Goal: Obtain resource: Obtain resource

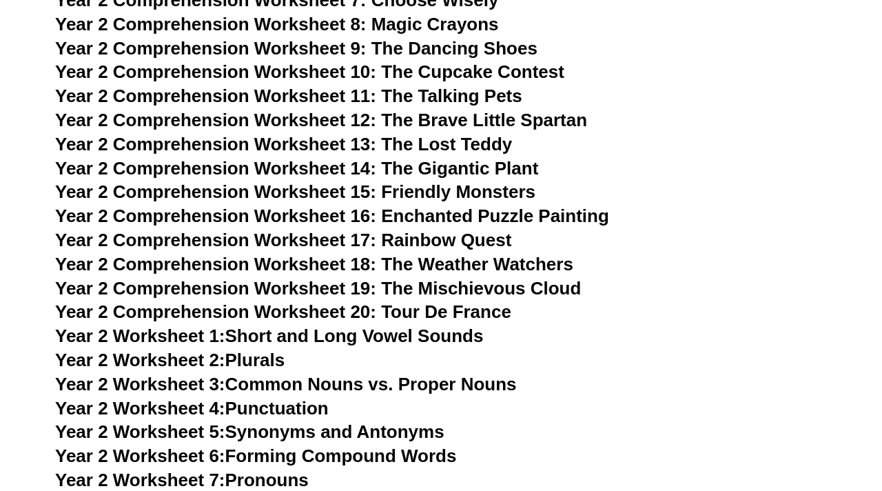
scroll to position [3024, 0]
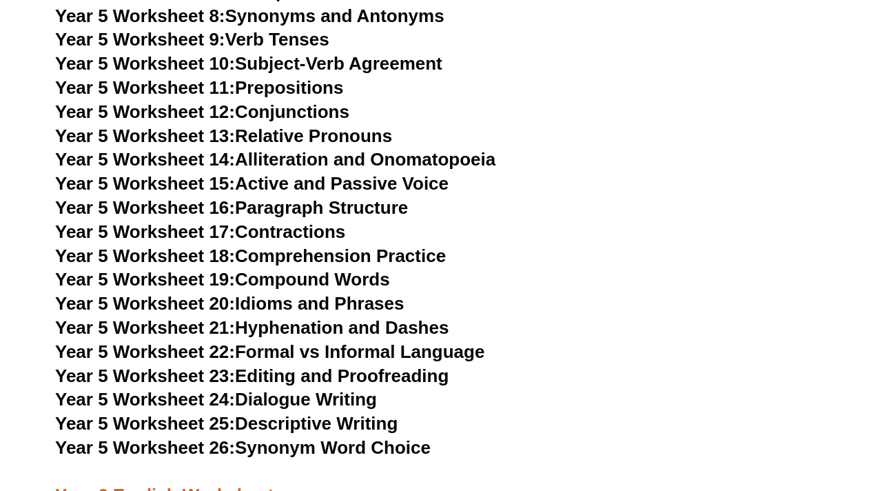
scroll to position [3414, 0]
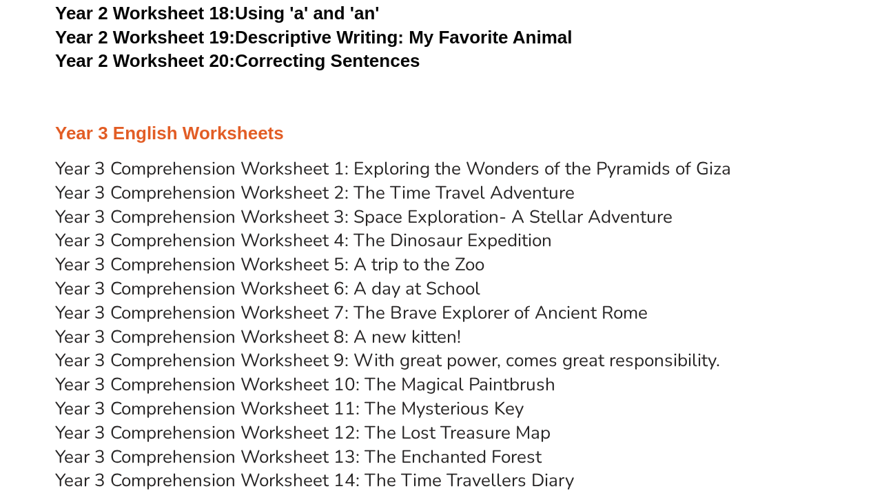
scroll to position [3860, 0]
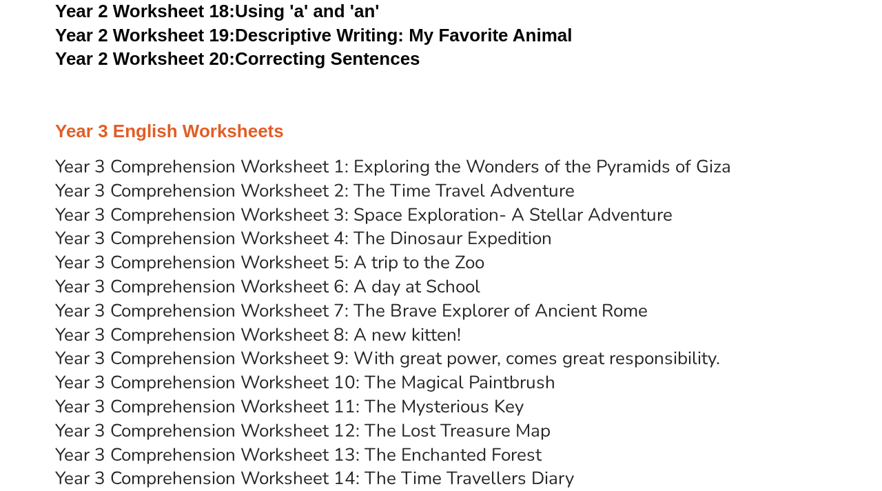
click at [323, 170] on link "Year 3 Comprehension Worksheet 1: Exploring the Wonders of the Pyramids of Giza" at bounding box center [393, 166] width 676 height 24
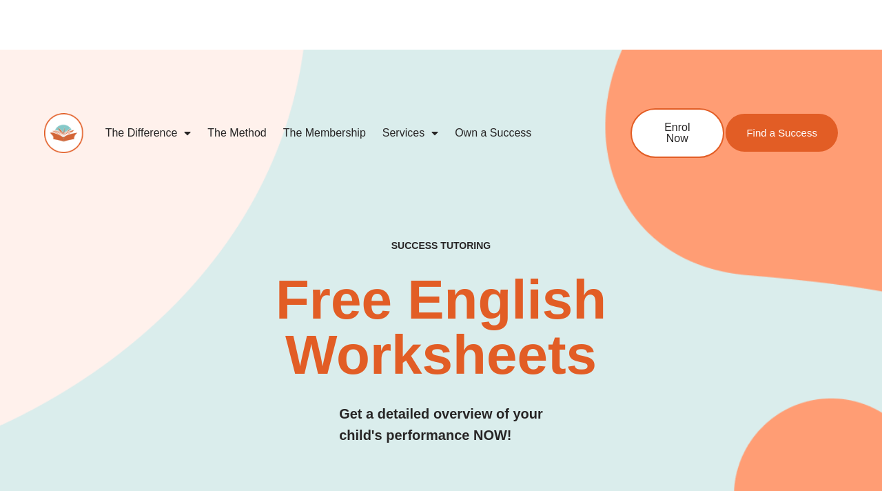
scroll to position [3, 0]
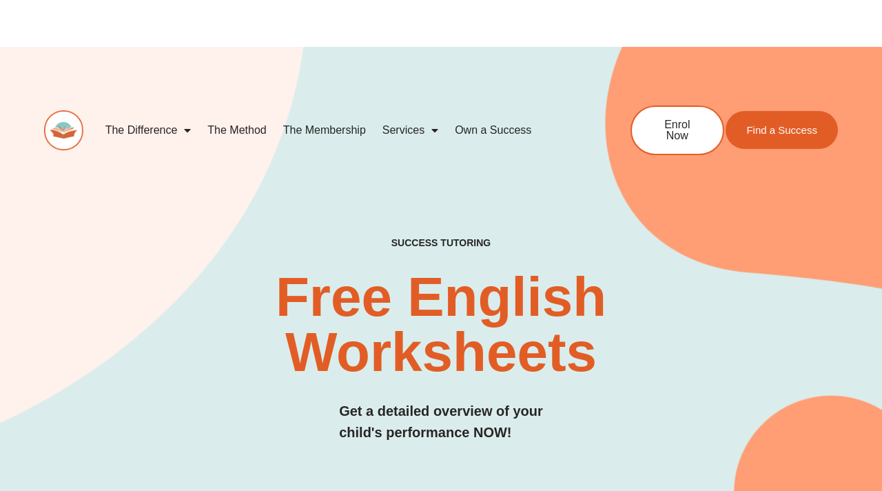
click at [191, 130] on span "Menu" at bounding box center [184, 130] width 14 height 25
click at [188, 130] on span "Menu" at bounding box center [184, 130] width 14 height 25
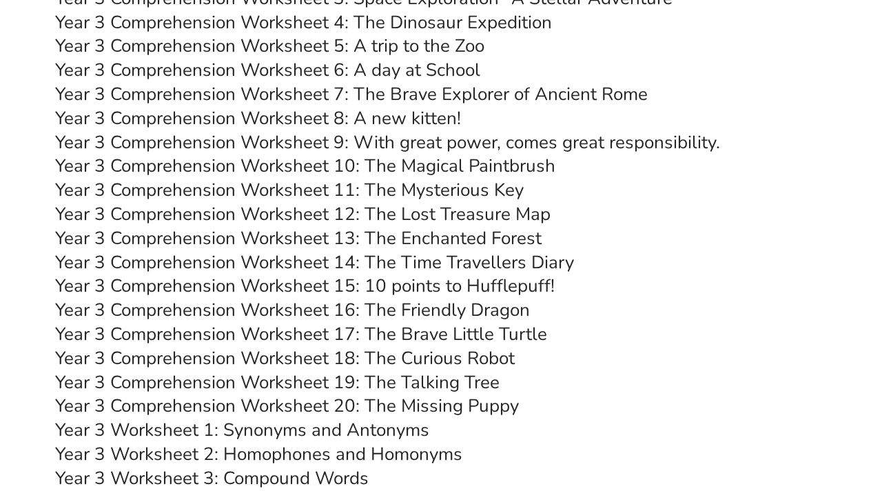
scroll to position [4170, 0]
